Goal: Task Accomplishment & Management: Manage account settings

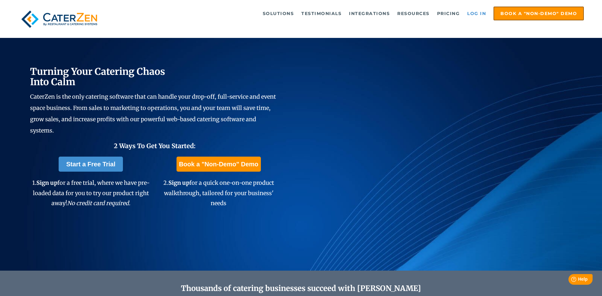
click at [473, 15] on link "Log in" at bounding box center [476, 13] width 25 height 13
click at [482, 13] on link "Log in" at bounding box center [476, 13] width 25 height 13
click at [475, 14] on link "Log in" at bounding box center [476, 13] width 25 height 13
